Goal: Task Accomplishment & Management: Manage account settings

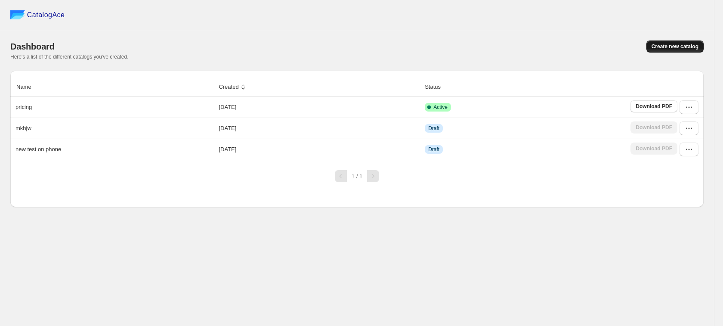
click at [663, 49] on span "Create new catalog" at bounding box center [674, 46] width 47 height 7
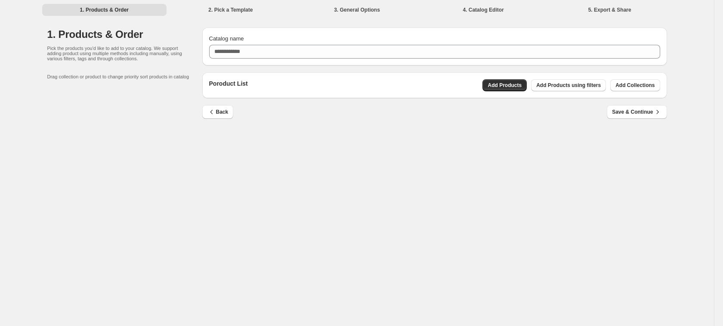
click at [495, 77] on div "Poroduct List Add Products Add Products using filters Add Collections" at bounding box center [434, 85] width 464 height 26
click at [509, 88] on span "Add Products" at bounding box center [504, 85] width 34 height 7
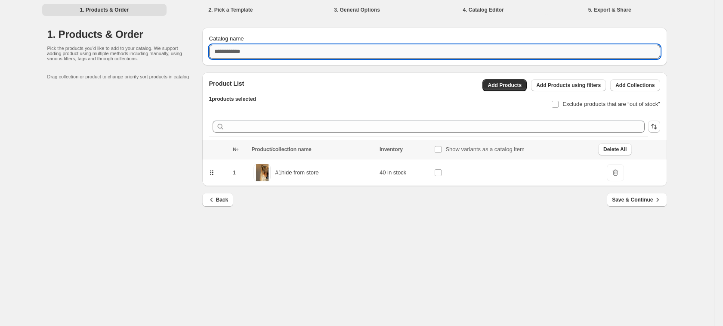
click at [287, 53] on input "Catalog name" at bounding box center [434, 52] width 451 height 14
type input "**********"
click at [622, 191] on div "Back Save & Continue" at bounding box center [430, 196] width 471 height 21
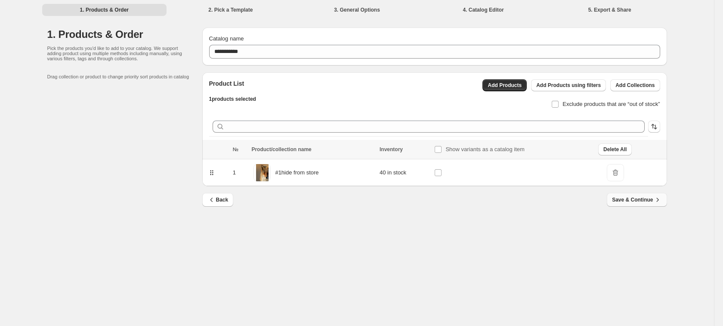
click at [627, 200] on span "Save & Continue" at bounding box center [636, 199] width 49 height 9
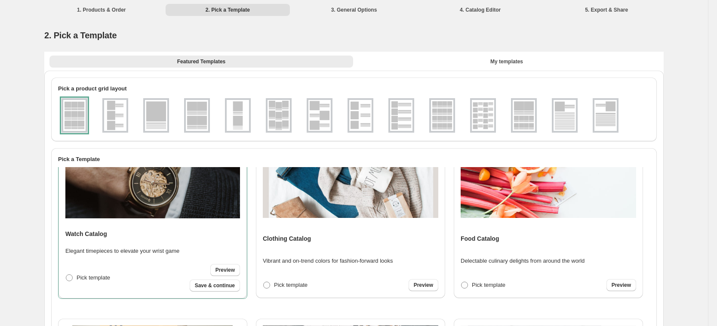
scroll to position [54, 0]
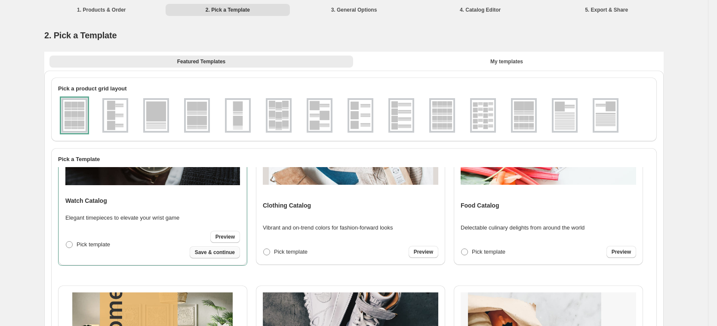
click at [209, 257] on button "Save & continue" at bounding box center [215, 252] width 50 height 12
select select "**********"
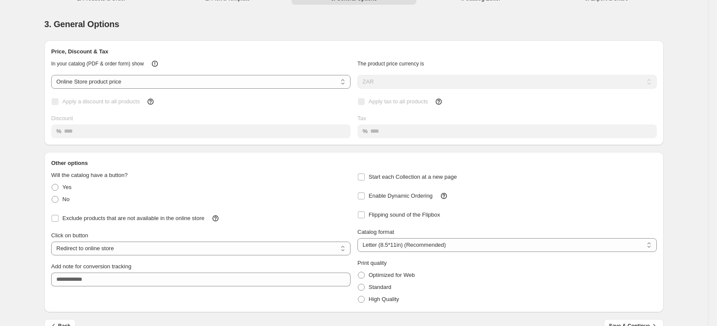
scroll to position [29, 0]
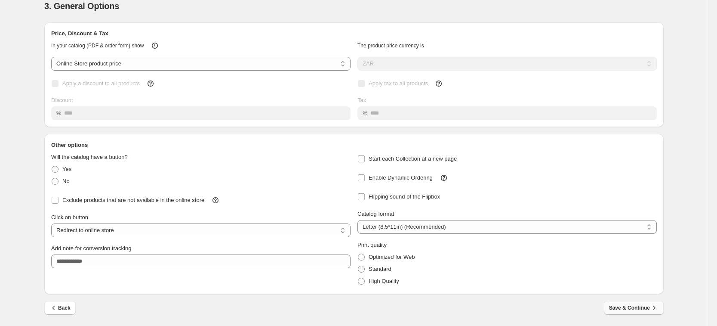
click at [618, 309] on span "Save & Continue" at bounding box center [633, 307] width 49 height 9
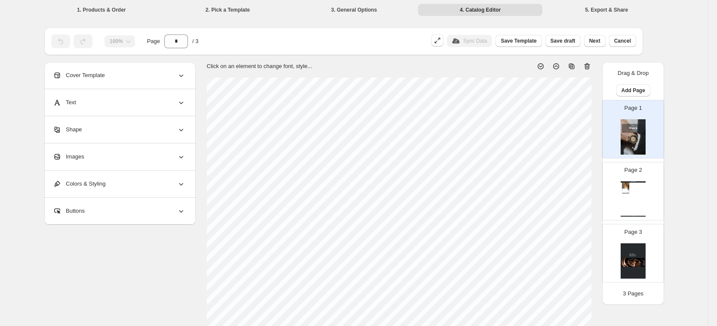
click at [632, 194] on div "Watch Catalog #1hide from store new modal test Stock Quantity: 40 SKU: null Wei…" at bounding box center [633, 198] width 25 height 35
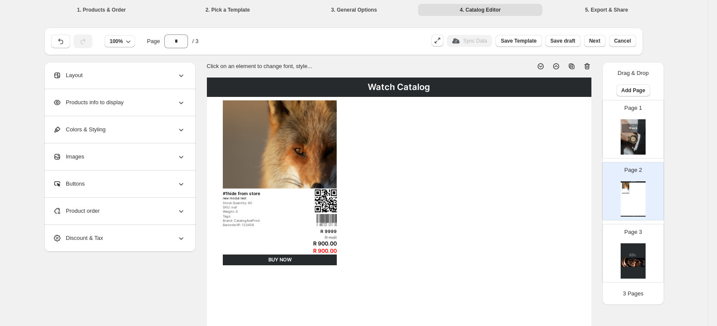
click at [622, 108] on div "Page 1" at bounding box center [630, 126] width 54 height 58
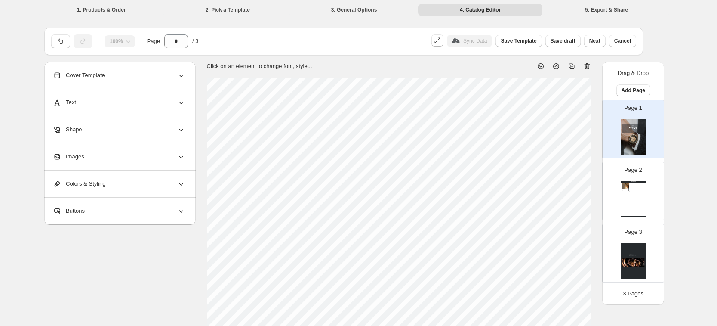
click at [640, 193] on div "Watch Catalog #1hide from store new modal test Stock Quantity: 40 SKU: null Wei…" at bounding box center [633, 198] width 25 height 35
type input "*"
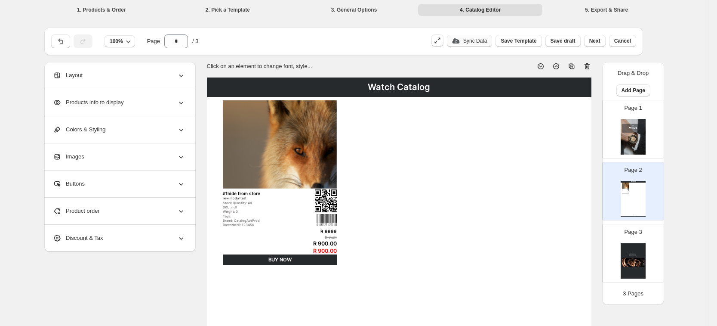
click at [478, 36] on button "Sync Data" at bounding box center [469, 41] width 45 height 12
click at [592, 40] on button "Next" at bounding box center [595, 41] width 22 height 12
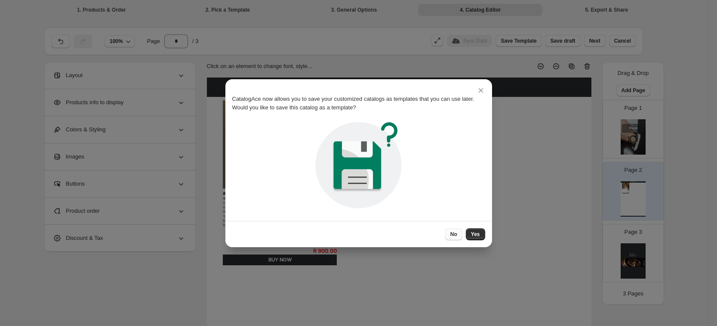
click at [461, 234] on button "No" at bounding box center [453, 234] width 17 height 12
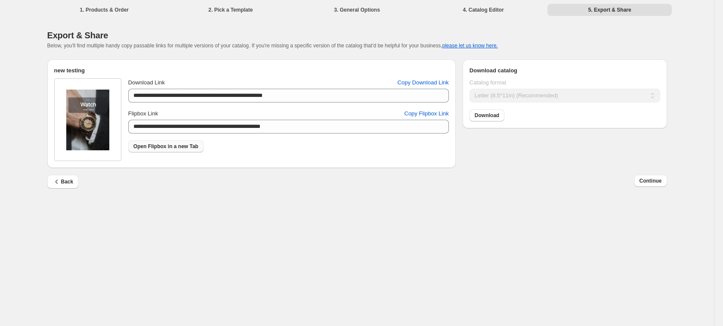
click at [183, 149] on span "Open Flipbox in a new Tab" at bounding box center [165, 146] width 65 height 7
click at [68, 181] on span "Back" at bounding box center [62, 181] width 21 height 9
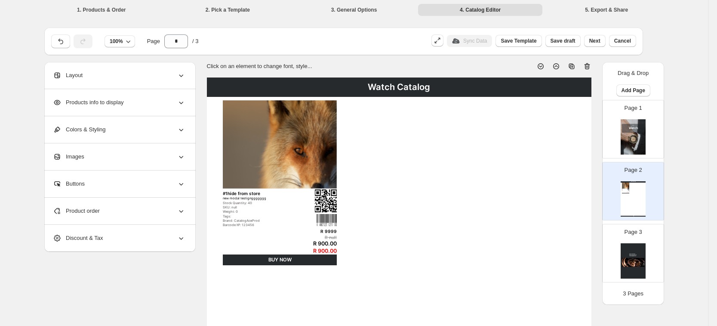
click at [151, 165] on div "Images" at bounding box center [119, 156] width 132 height 27
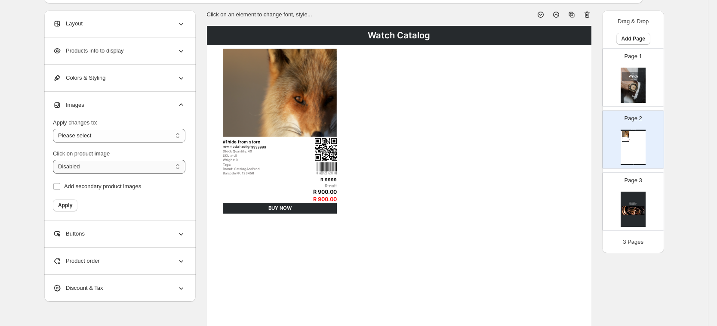
scroll to position [54, 0]
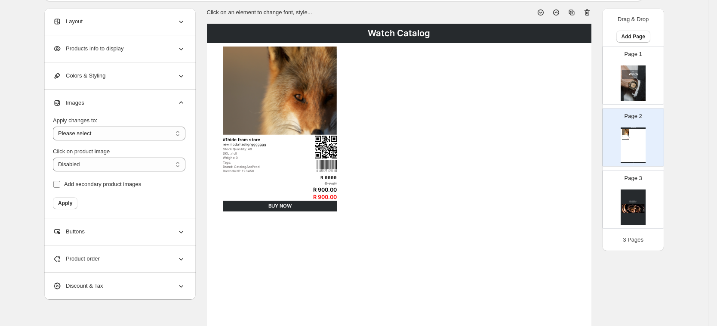
click at [101, 185] on span "Add secondary product images" at bounding box center [102, 184] width 77 height 6
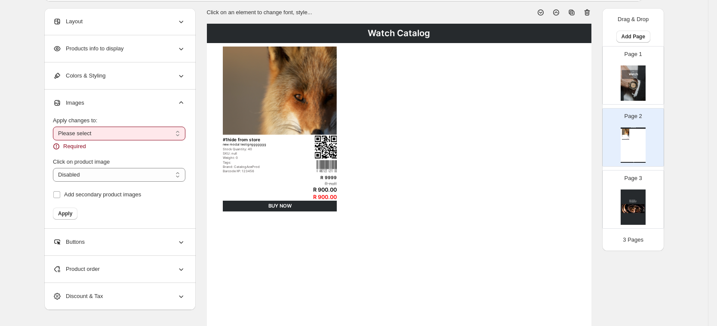
click at [135, 136] on select "**********" at bounding box center [119, 133] width 132 height 14
select select "**********"
click at [55, 126] on select "**********" at bounding box center [119, 133] width 132 height 14
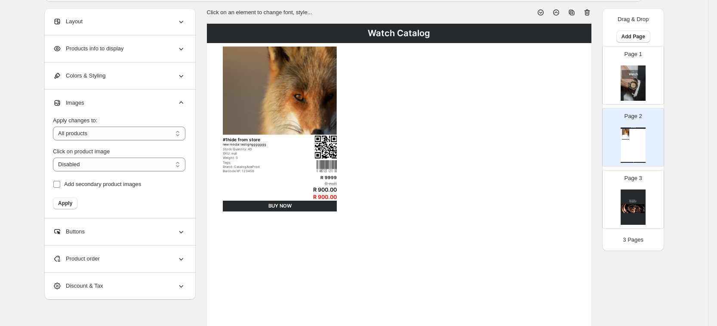
click at [112, 185] on span "Add secondary product images" at bounding box center [102, 184] width 77 height 6
click at [120, 161] on select "**********" at bounding box center [119, 164] width 132 height 14
click at [311, 239] on div "Watch Catalog #1hide from store new modal testignggggggg Stock Quantity: 40 SKU…" at bounding box center [399, 295] width 384 height 543
click at [80, 191] on div "**********" at bounding box center [119, 159] width 132 height 100
click at [75, 188] on span "Add secondary product images" at bounding box center [102, 184] width 77 height 9
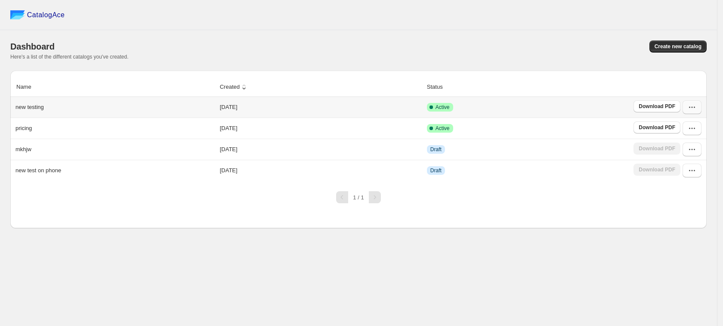
click at [695, 109] on icon "button" at bounding box center [691, 107] width 9 height 9
click at [690, 200] on span "Delete" at bounding box center [692, 199] width 44 height 9
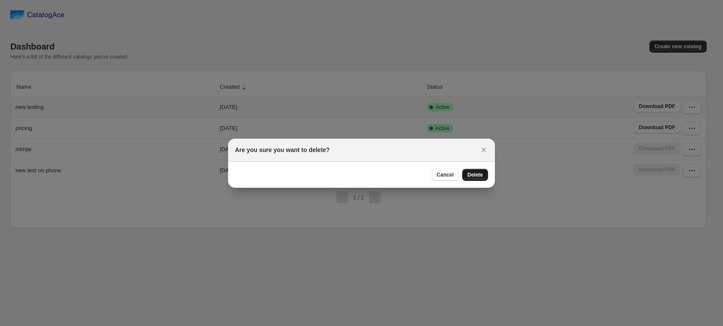
click at [476, 172] on span "Delete" at bounding box center [474, 174] width 15 height 7
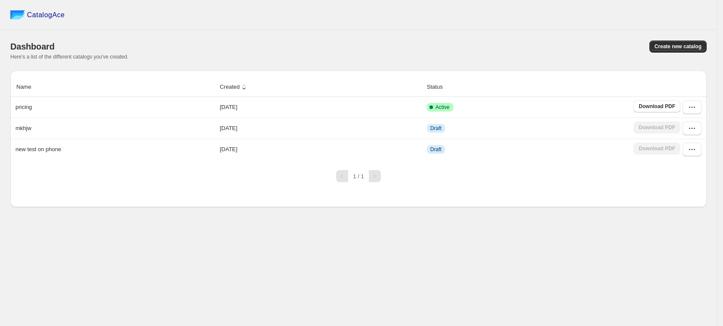
click at [673, 46] on span "Create new catalog" at bounding box center [677, 46] width 47 height 7
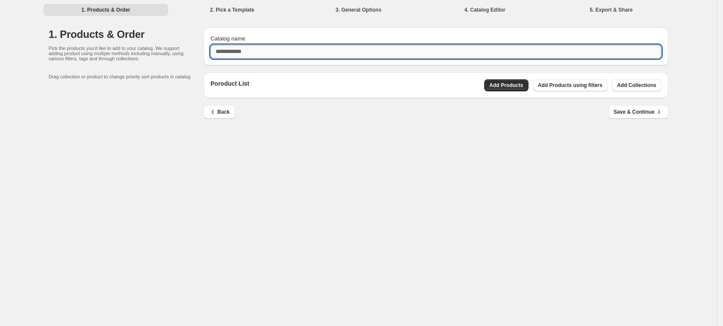
click at [269, 47] on input "Catalog name" at bounding box center [435, 52] width 451 height 14
type input "**********"
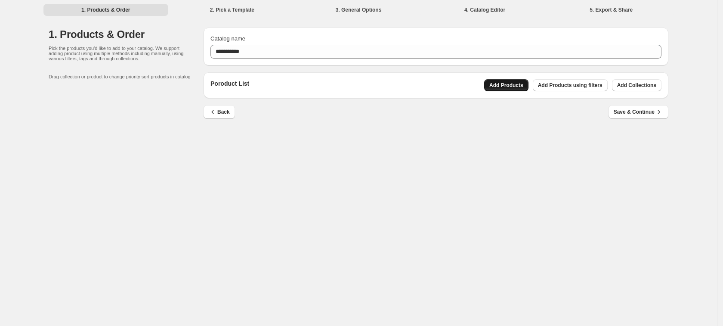
click at [510, 83] on span "Add Products" at bounding box center [506, 85] width 34 height 7
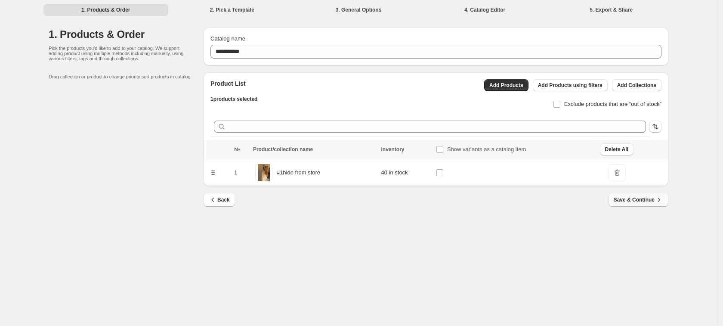
click at [633, 204] on span "Save & Continue" at bounding box center [637, 199] width 49 height 9
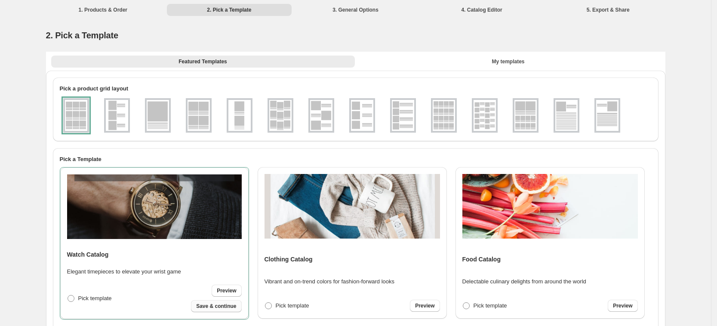
click at [226, 306] on span "Save & continue" at bounding box center [216, 305] width 40 height 7
select select "**********"
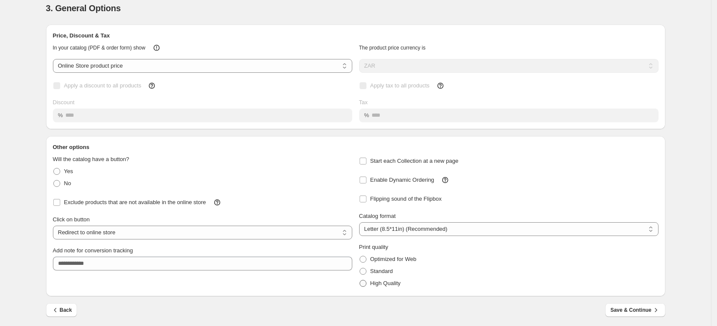
scroll to position [29, 0]
click at [610, 311] on div "Back Save & Continue" at bounding box center [352, 304] width 626 height 21
click at [620, 306] on span "Save & Continue" at bounding box center [634, 307] width 49 height 9
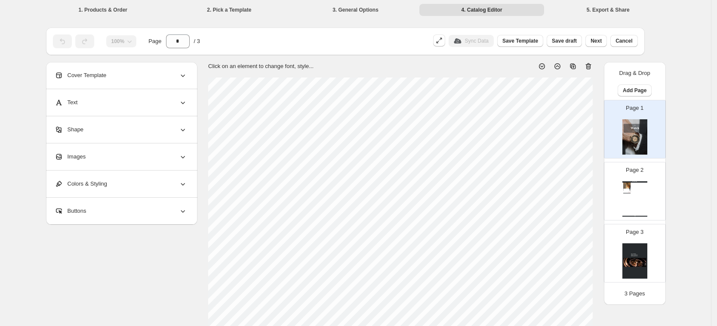
scroll to position [161, 0]
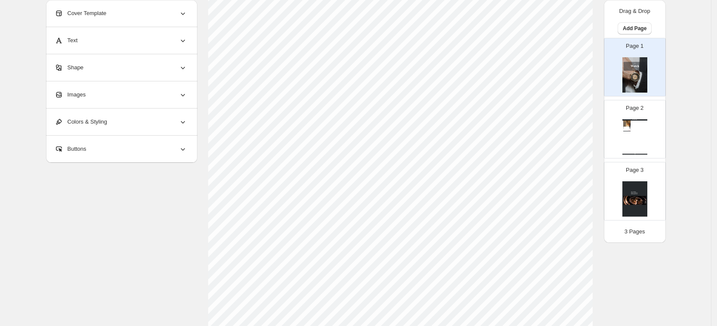
click at [634, 132] on div "Watch Catalog #1hide from store new modal testignggggggg Stock Quantity: 40 SKU…" at bounding box center [634, 136] width 25 height 35
type input "*"
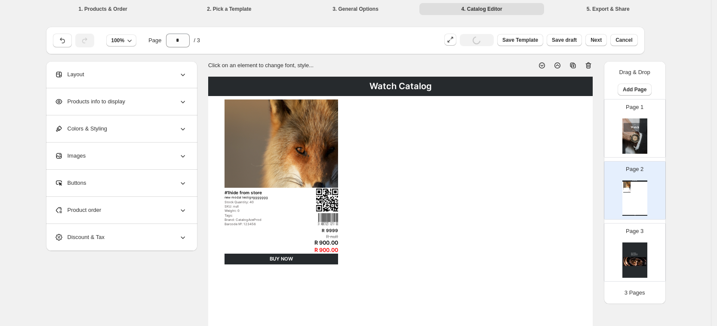
scroll to position [0, 0]
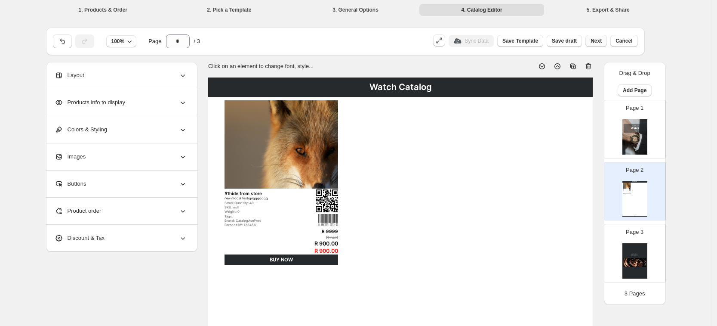
click at [607, 42] on button "Next" at bounding box center [596, 41] width 22 height 12
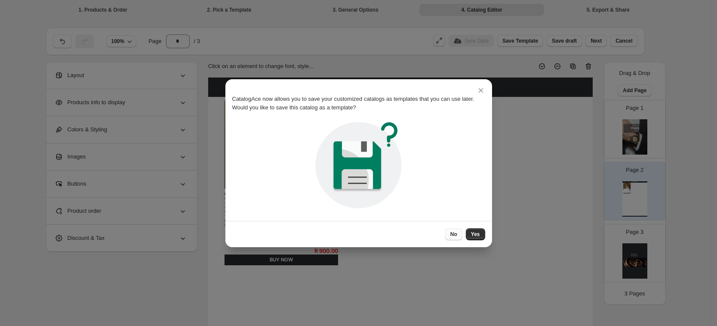
click at [458, 237] on button "No" at bounding box center [453, 234] width 17 height 12
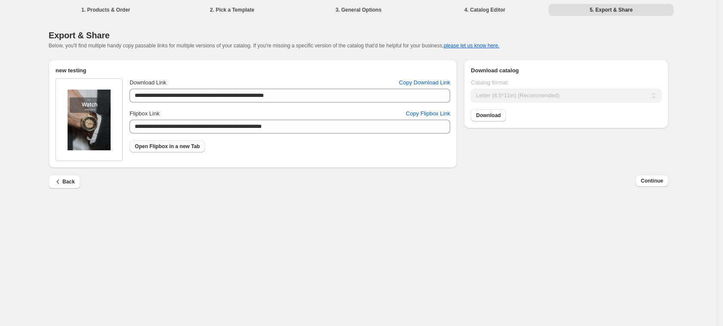
click at [147, 145] on span "Open Flipbox in a new Tab" at bounding box center [167, 146] width 65 height 7
click at [67, 180] on span "Back" at bounding box center [64, 181] width 21 height 9
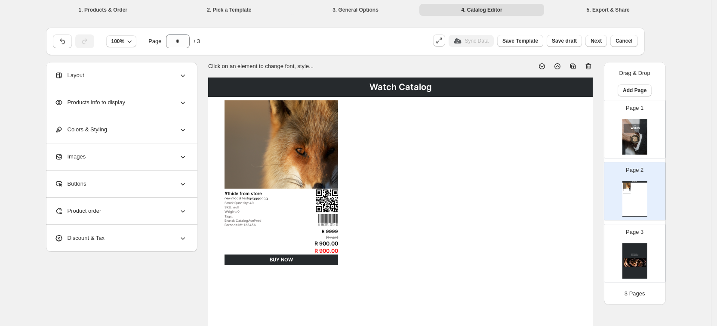
click at [647, 150] on img at bounding box center [634, 136] width 25 height 35
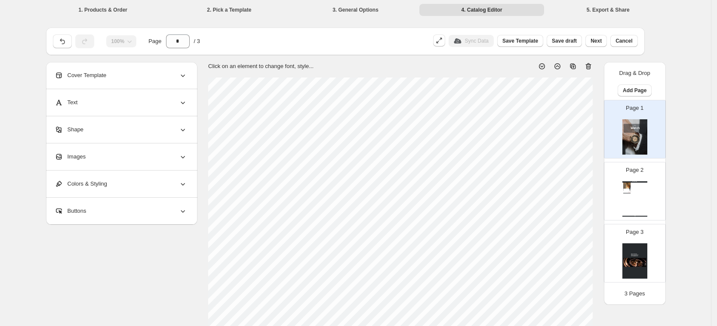
click at [645, 195] on div "Watch Catalog #1hide from store new modal testignggggggg Stock Quantity: 40 SKU…" at bounding box center [634, 198] width 25 height 35
type input "*"
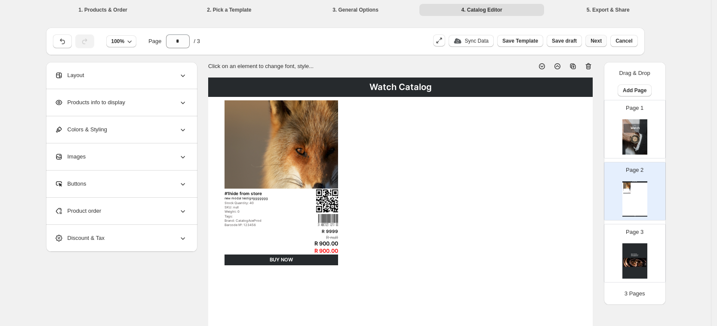
click at [597, 37] on span "Next" at bounding box center [595, 40] width 11 height 7
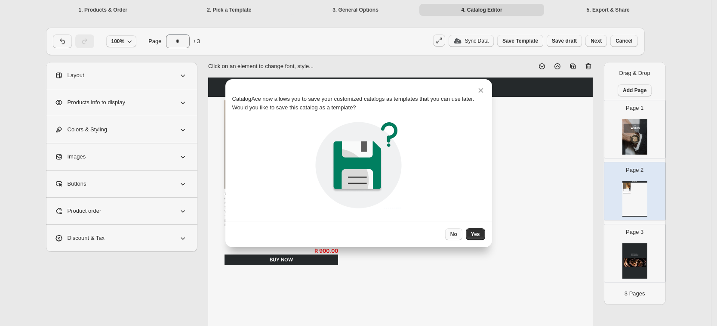
click at [455, 236] on span "No" at bounding box center [453, 234] width 7 height 7
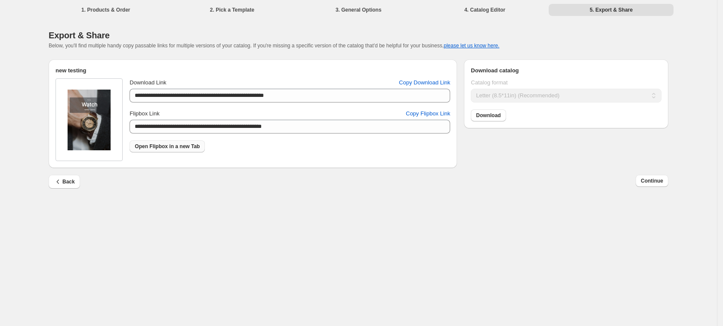
click at [182, 148] on span "Open Flipbox in a new Tab" at bounding box center [167, 146] width 65 height 7
click at [58, 182] on icon "button" at bounding box center [58, 181] width 9 height 9
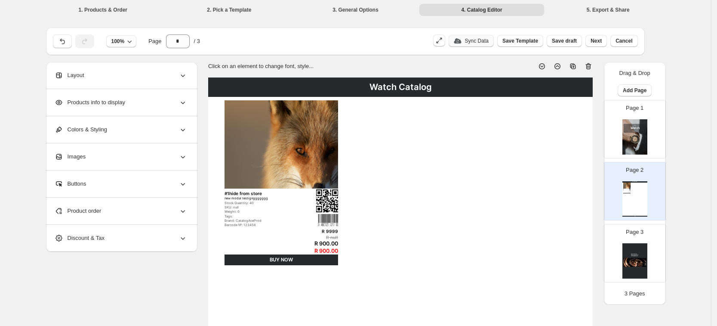
click at [486, 40] on p "Sync Data" at bounding box center [477, 40] width 24 height 7
click at [597, 39] on span "Next" at bounding box center [595, 40] width 11 height 7
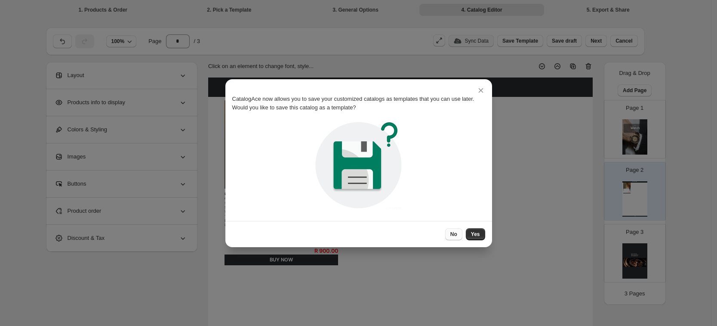
click at [454, 233] on span "No" at bounding box center [453, 234] width 7 height 7
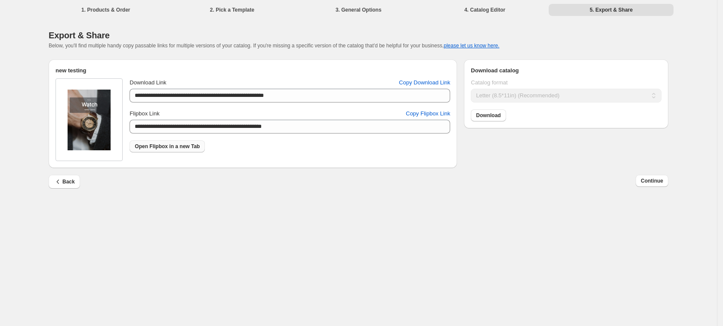
click at [194, 145] on span "Open Flipbox in a new Tab" at bounding box center [167, 146] width 65 height 7
click at [77, 180] on button "Back" at bounding box center [64, 182] width 31 height 14
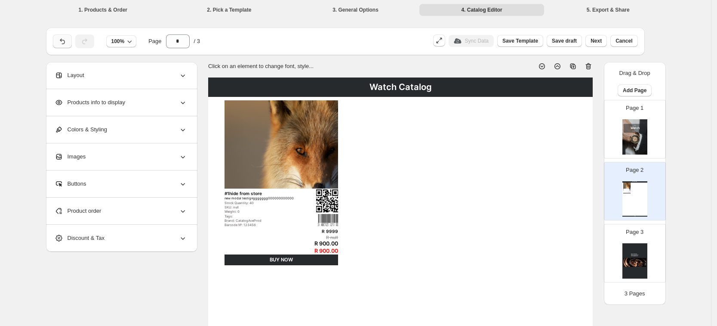
click at [69, 34] on button "button" at bounding box center [62, 41] width 19 height 14
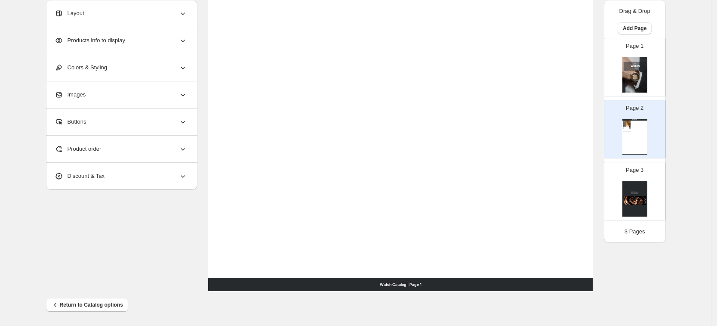
scroll to position [330, 0]
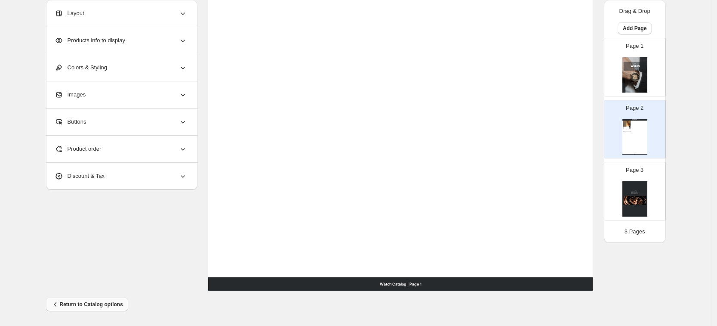
click at [78, 299] on button "Return to Catalog options" at bounding box center [87, 304] width 82 height 14
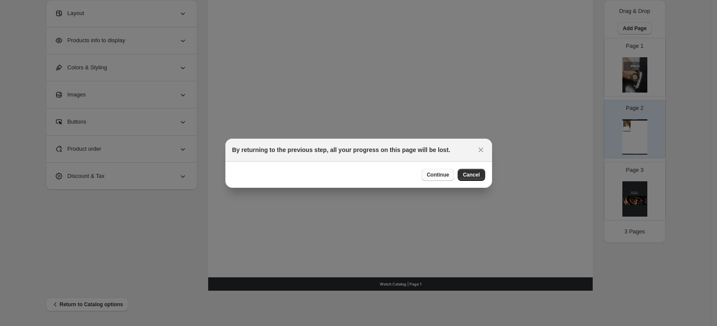
click at [441, 175] on span "Continue" at bounding box center [438, 174] width 22 height 7
select select "**********"
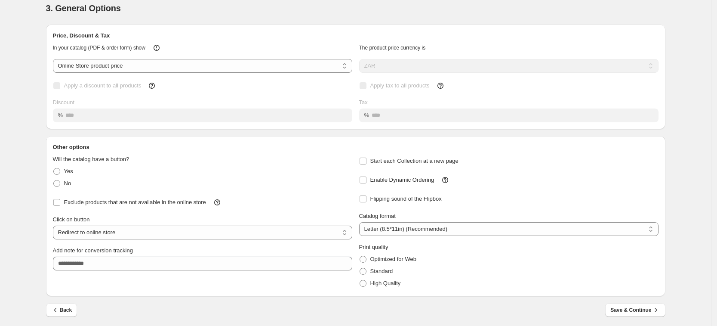
scroll to position [29, 0]
click at [71, 308] on span "Back" at bounding box center [61, 307] width 21 height 9
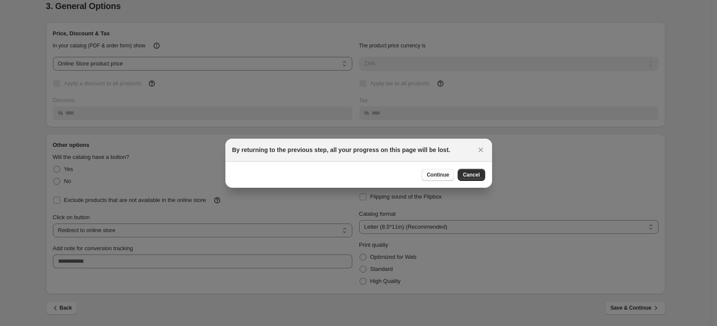
click at [441, 178] on button "Continue" at bounding box center [437, 175] width 33 height 12
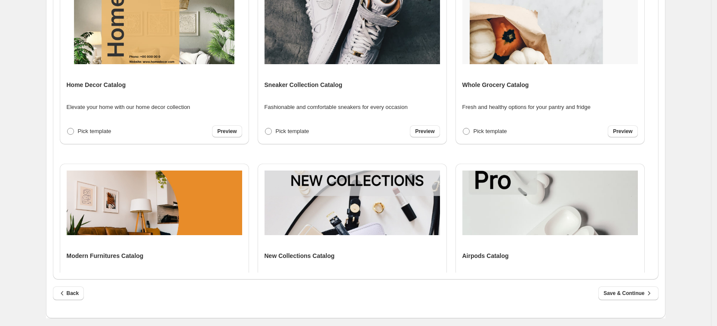
scroll to position [240, 0]
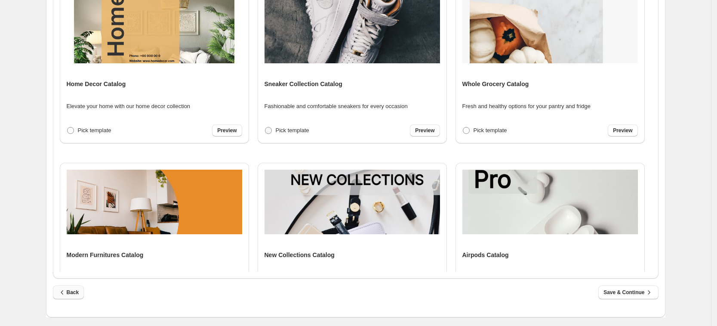
click at [77, 288] on span "Back" at bounding box center [68, 292] width 21 height 9
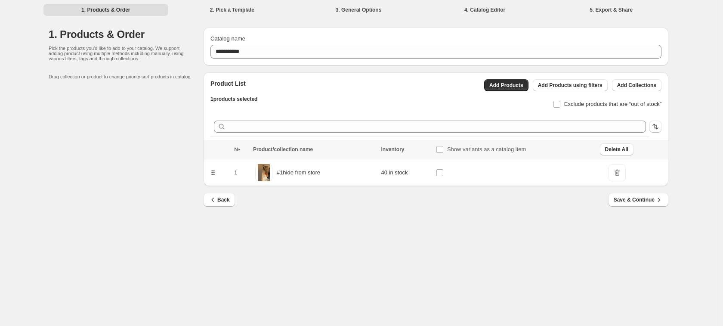
click at [220, 203] on span "Back" at bounding box center [219, 199] width 21 height 9
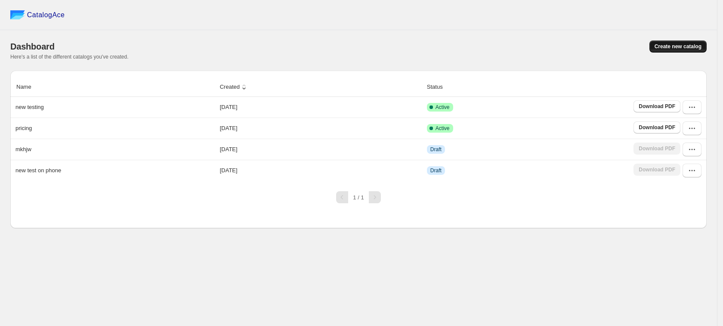
click at [655, 42] on button "Create new catalog" at bounding box center [677, 46] width 57 height 12
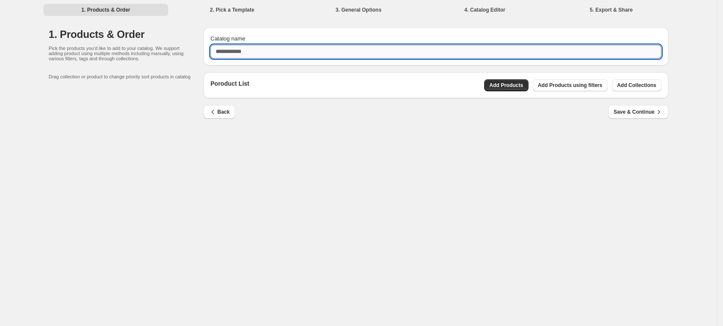
click at [341, 50] on input "Catalog name" at bounding box center [435, 52] width 451 height 14
type input "*******"
click at [496, 77] on div "Poroduct List Add Products Add Products using filters Add Collections" at bounding box center [435, 85] width 464 height 26
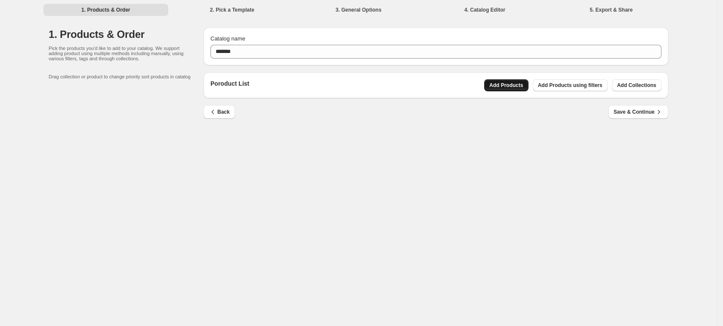
click at [503, 82] on span "Add Products" at bounding box center [506, 85] width 34 height 7
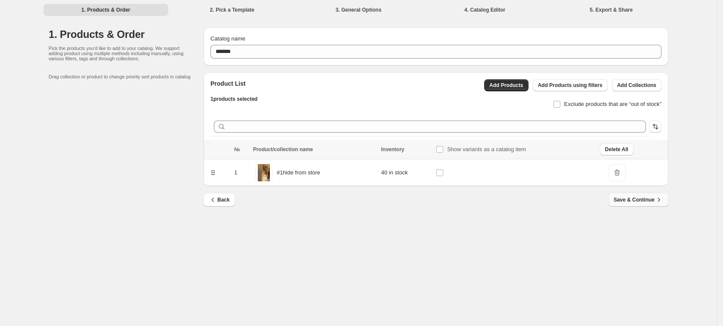
click at [630, 201] on span "Save & Continue" at bounding box center [637, 199] width 49 height 9
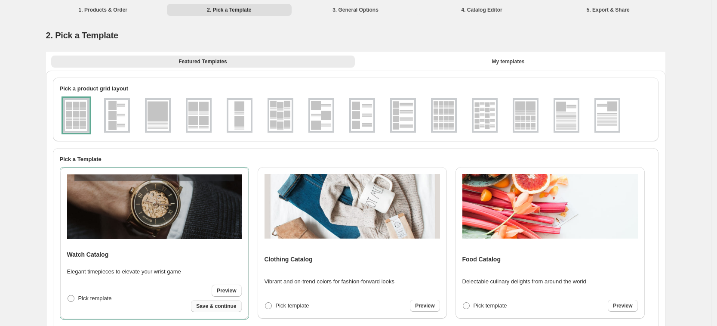
click at [222, 311] on button "Save & continue" at bounding box center [216, 306] width 50 height 12
select select "**********"
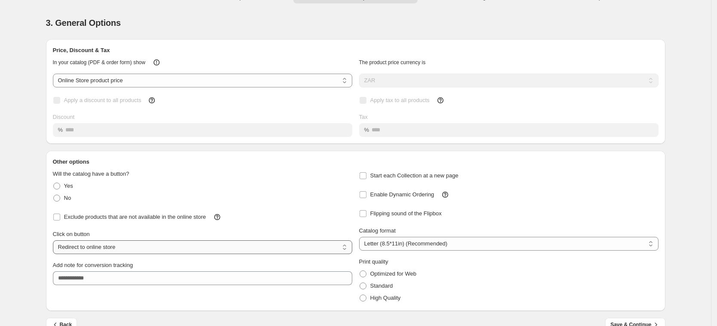
scroll to position [29, 0]
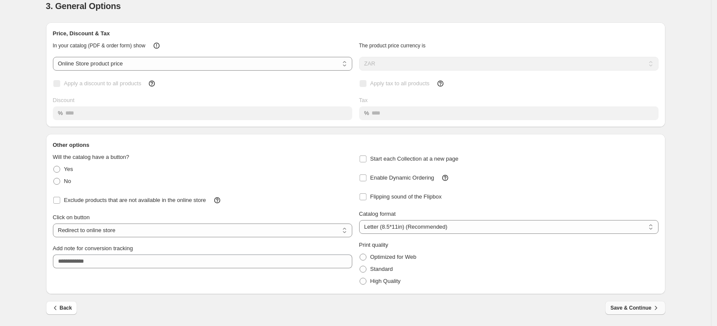
click at [623, 310] on span "Save & Continue" at bounding box center [634, 307] width 49 height 9
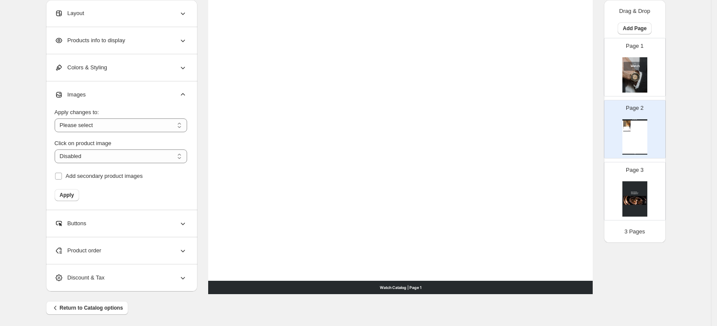
scroll to position [330, 0]
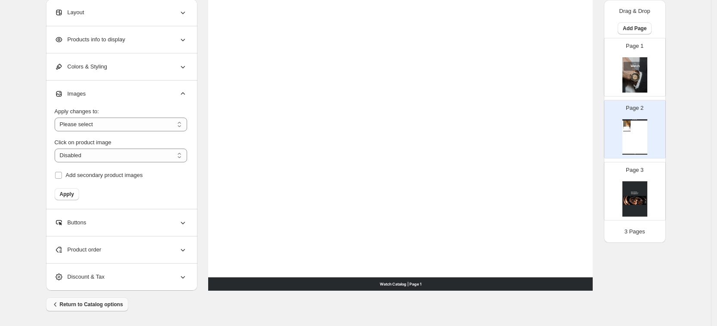
click at [65, 307] on span "Return to Catalog options" at bounding box center [87, 304] width 72 height 9
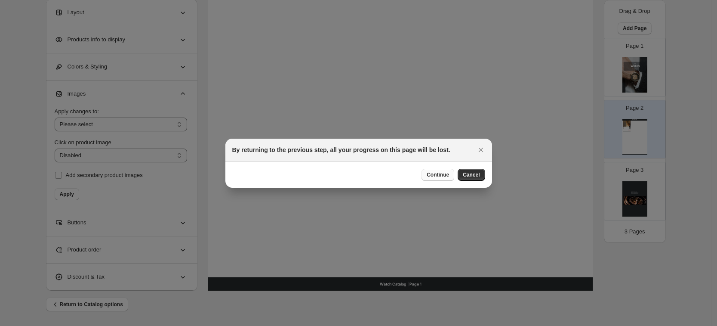
click at [448, 171] on span "Continue" at bounding box center [438, 174] width 22 height 7
select select "**********"
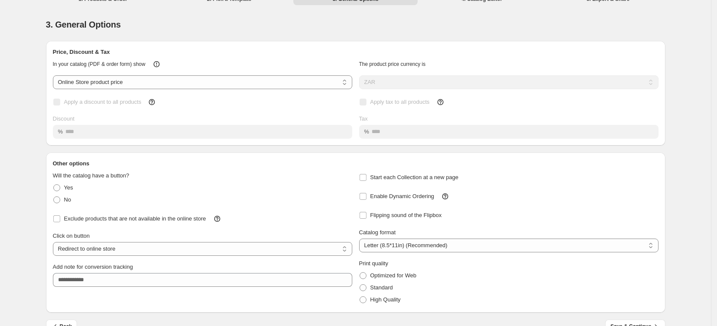
scroll to position [29, 0]
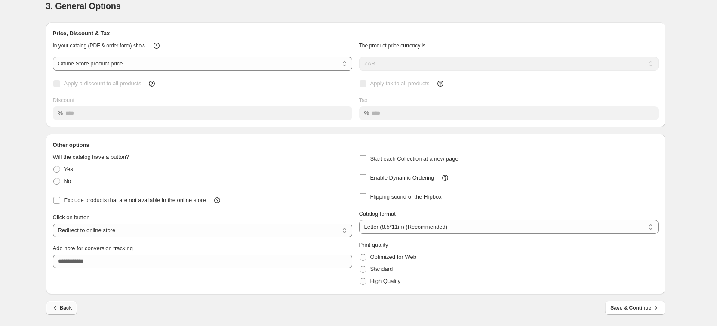
click at [74, 305] on button "Back" at bounding box center [61, 308] width 31 height 14
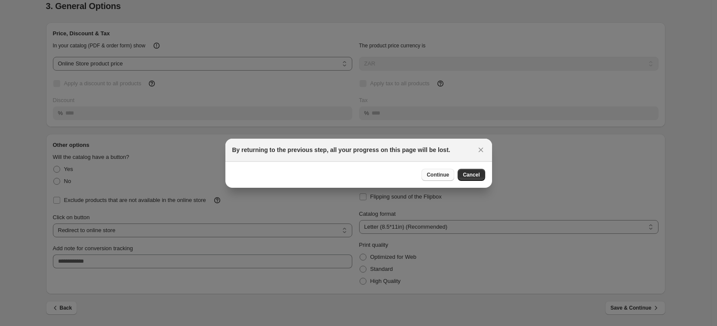
click at [437, 173] on span "Continue" at bounding box center [438, 174] width 22 height 7
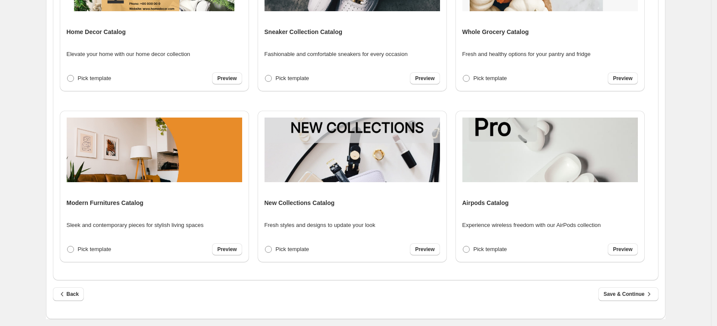
scroll to position [240, 0]
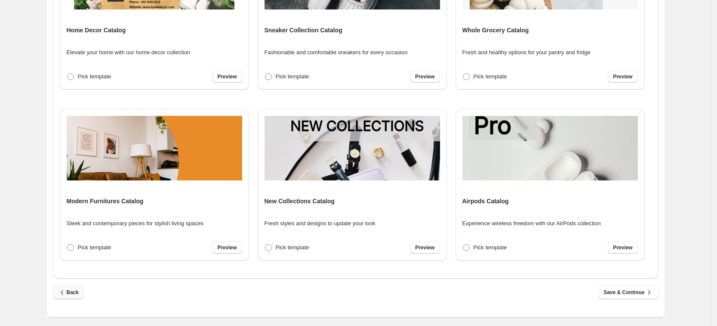
click at [62, 298] on button "Back" at bounding box center [68, 292] width 31 height 14
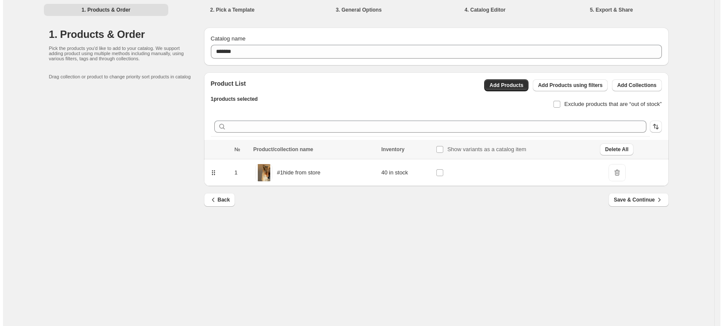
scroll to position [0, 0]
click at [220, 194] on button "Back" at bounding box center [218, 200] width 31 height 14
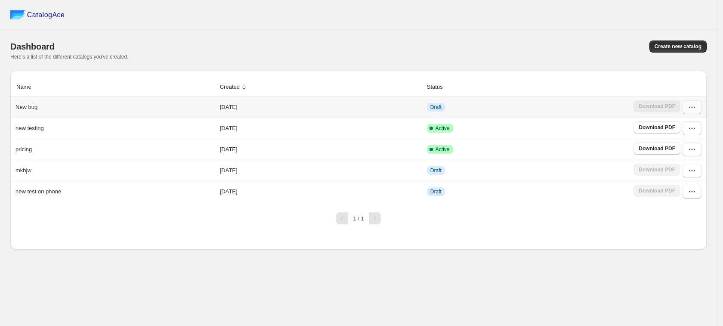
click at [690, 110] on icon "button" at bounding box center [691, 107] width 9 height 9
click at [683, 201] on span "Delete" at bounding box center [678, 199] width 16 height 6
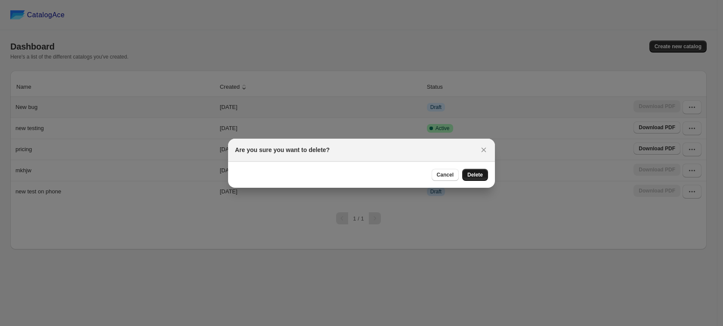
click at [483, 175] on button "Delete" at bounding box center [475, 175] width 26 height 12
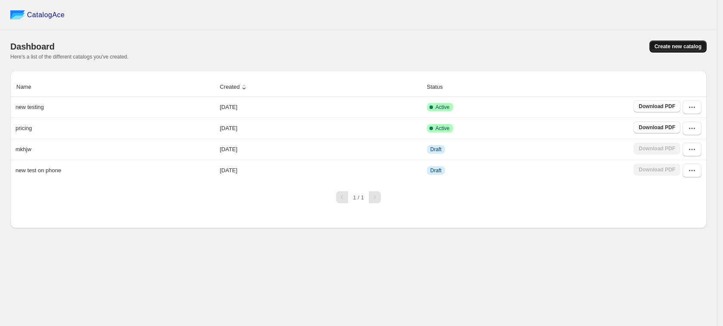
click at [689, 41] on button "Create new catalog" at bounding box center [677, 46] width 57 height 12
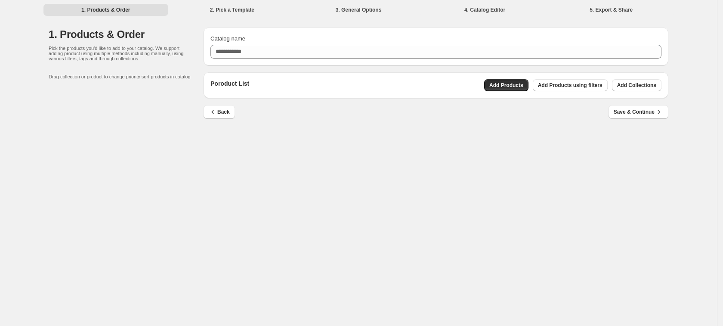
click at [359, 39] on div "Catalog name" at bounding box center [435, 38] width 451 height 9
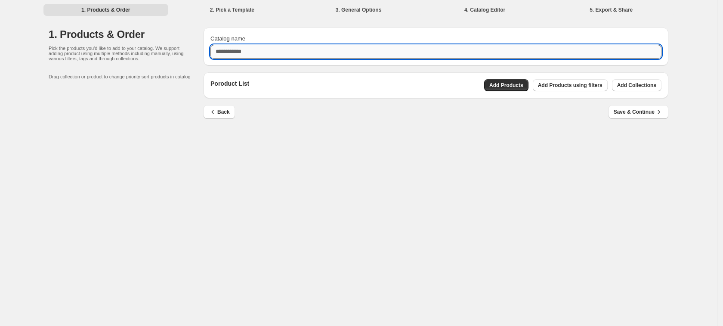
click at [364, 46] on input "Catalog name" at bounding box center [435, 52] width 451 height 14
type input "*******"
click at [512, 87] on span "Add Products" at bounding box center [506, 85] width 34 height 7
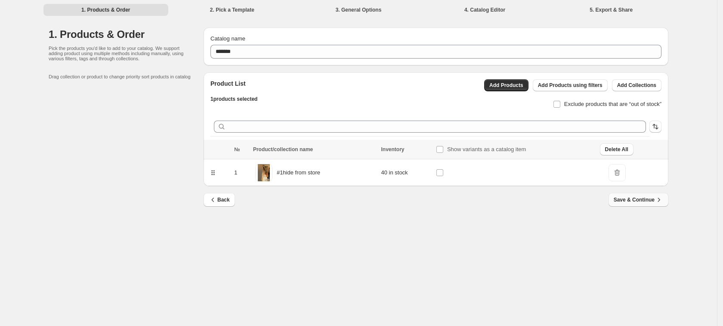
click at [625, 200] on span "Save & Continue" at bounding box center [637, 199] width 49 height 9
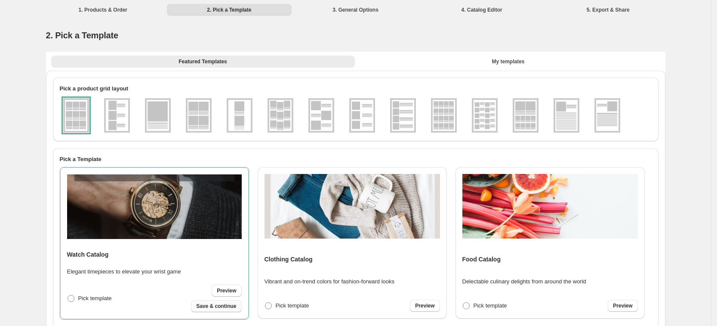
click at [203, 306] on span "Save & continue" at bounding box center [216, 305] width 40 height 7
select select "**********"
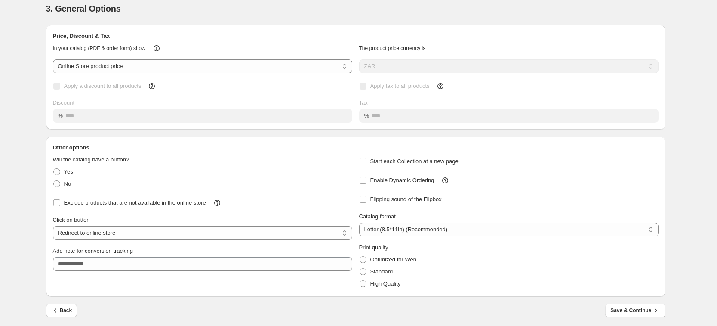
scroll to position [29, 0]
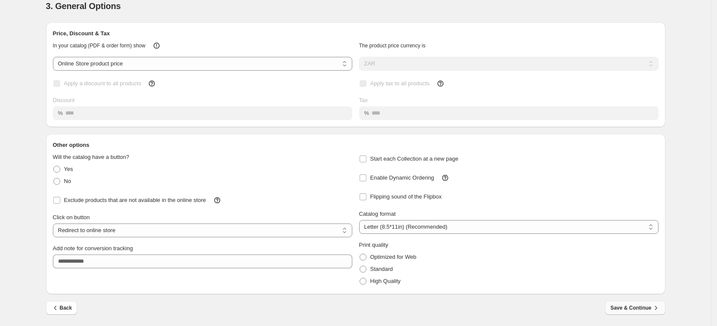
click at [609, 308] on div "Back Save & Continue" at bounding box center [352, 304] width 626 height 21
click at [622, 307] on span "Save & Continue" at bounding box center [634, 307] width 49 height 9
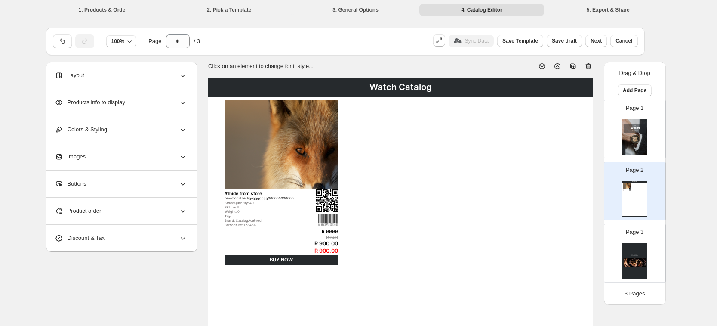
click at [128, 153] on div "Images" at bounding box center [121, 156] width 132 height 27
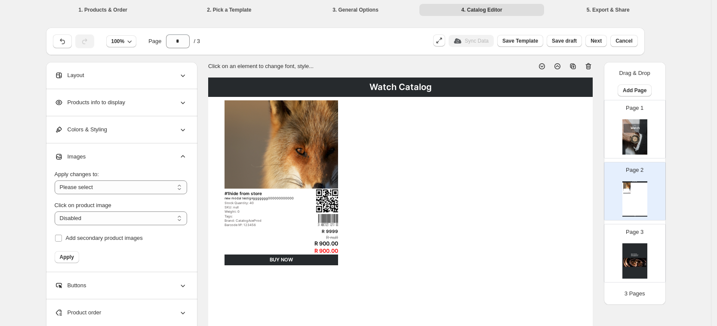
click at [644, 137] on img at bounding box center [634, 136] width 25 height 35
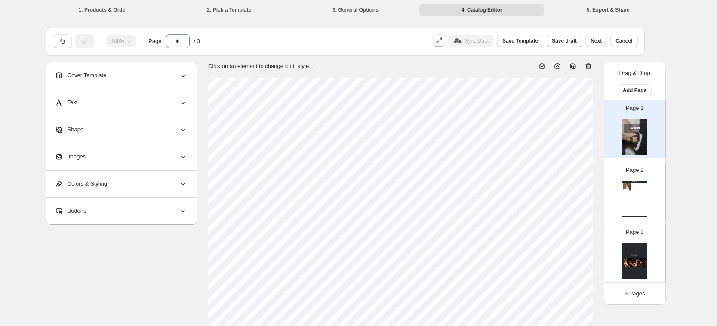
click at [638, 187] on div "Watch Catalog #1hide from store new modal testignggggggg000000000000 Stock Quan…" at bounding box center [634, 198] width 25 height 35
type input "*"
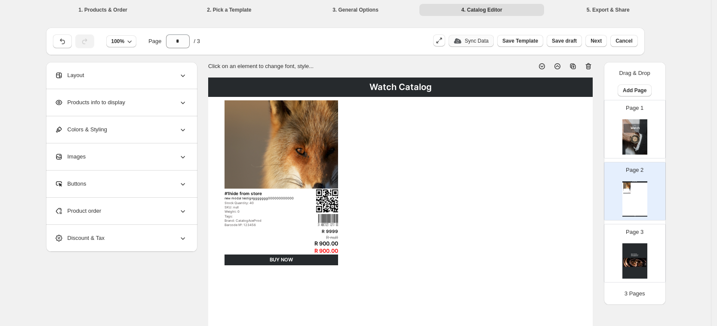
click at [483, 40] on p "Sync Data" at bounding box center [477, 40] width 24 height 7
click at [151, 160] on div "Images" at bounding box center [121, 156] width 132 height 27
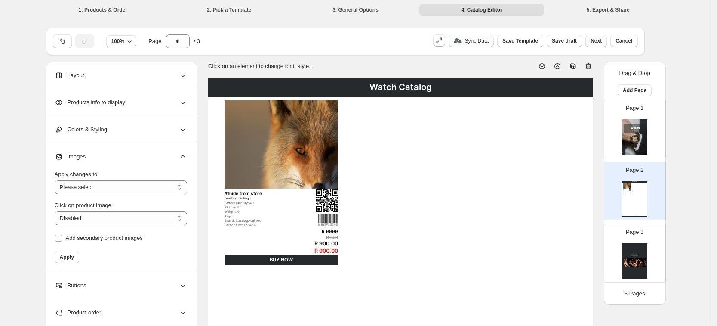
click at [601, 40] on span "Next" at bounding box center [595, 40] width 11 height 7
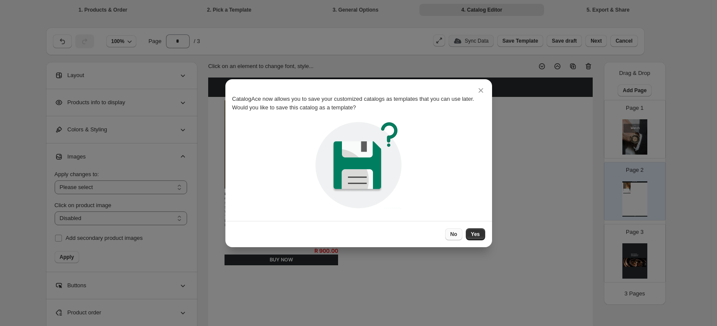
click at [447, 231] on button "No" at bounding box center [453, 234] width 17 height 12
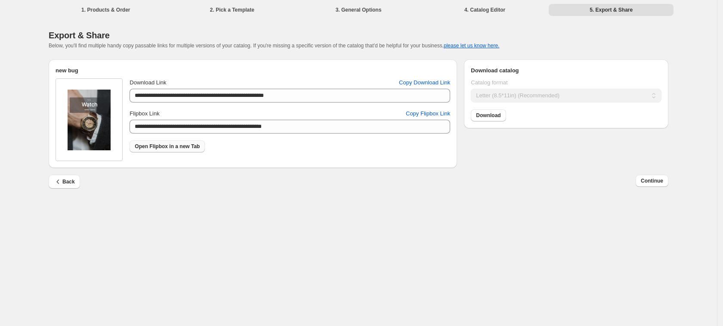
click at [176, 149] on span "Open Flipbox in a new Tab" at bounding box center [167, 146] width 65 height 7
click at [57, 185] on icon "button" at bounding box center [58, 181] width 9 height 9
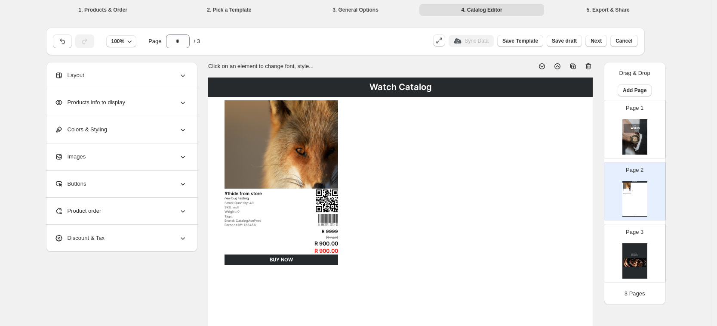
click at [633, 137] on img at bounding box center [634, 136] width 25 height 35
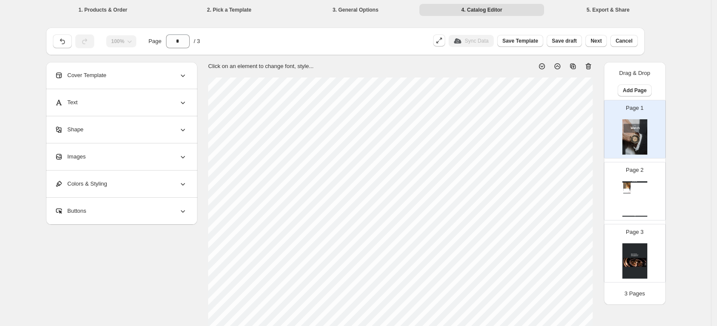
click at [647, 195] on div "Watch Catalog #1hide from store new bug testing Stock Quantity: 40 SKU: null We…" at bounding box center [634, 198] width 25 height 35
type input "*"
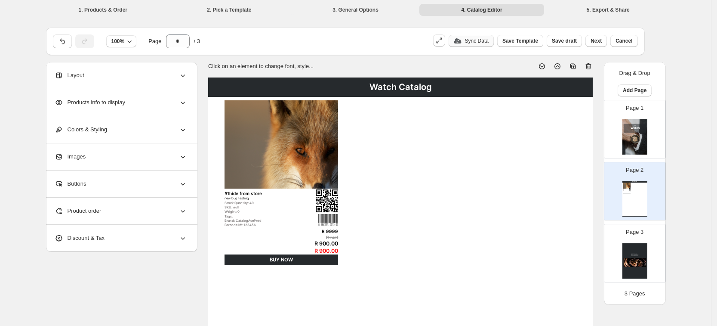
click at [489, 43] on p "Sync Data" at bounding box center [477, 40] width 24 height 7
